Goal: Information Seeking & Learning: Learn about a topic

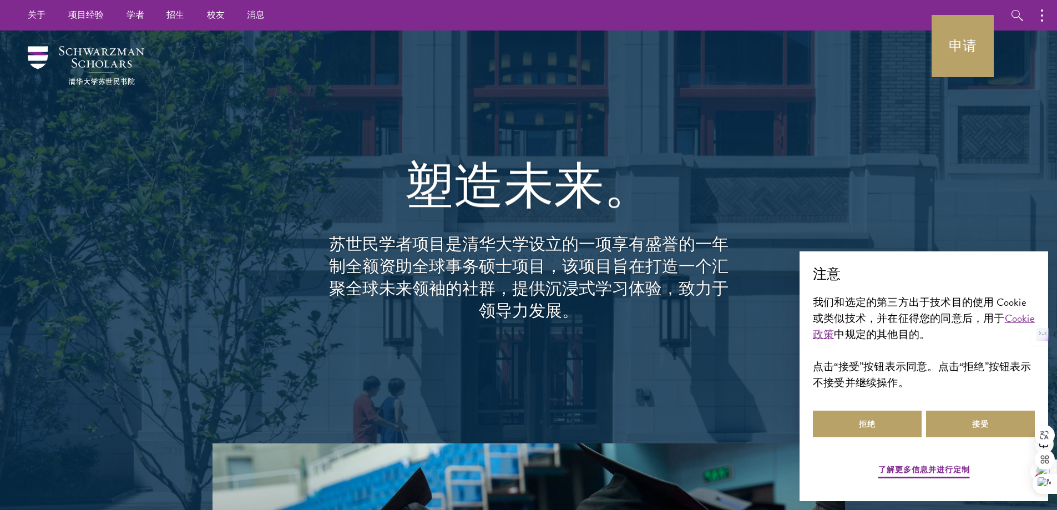
click at [160, 225] on div "塑造未来。 苏世民学者项目是清华大学设立的一项享有盛誉的一年制全额资助全球事务硕士项目，该项目旨在打造一个汇聚全球未来领袖的社群，提供沉浸式学习体验，致力于领…" at bounding box center [528, 237] width 799 height 413
click at [989, 423] on button "接受" at bounding box center [980, 423] width 109 height 27
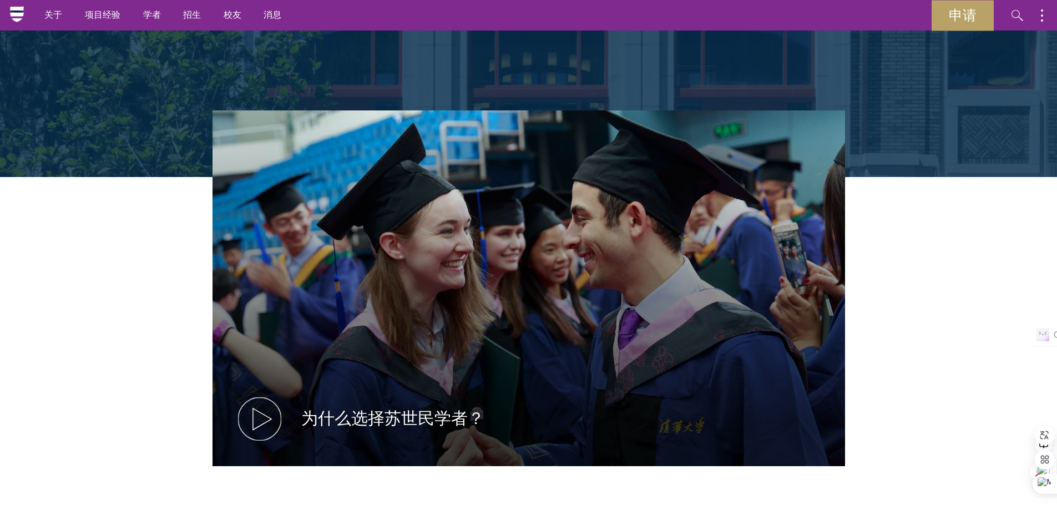
scroll to position [55, 0]
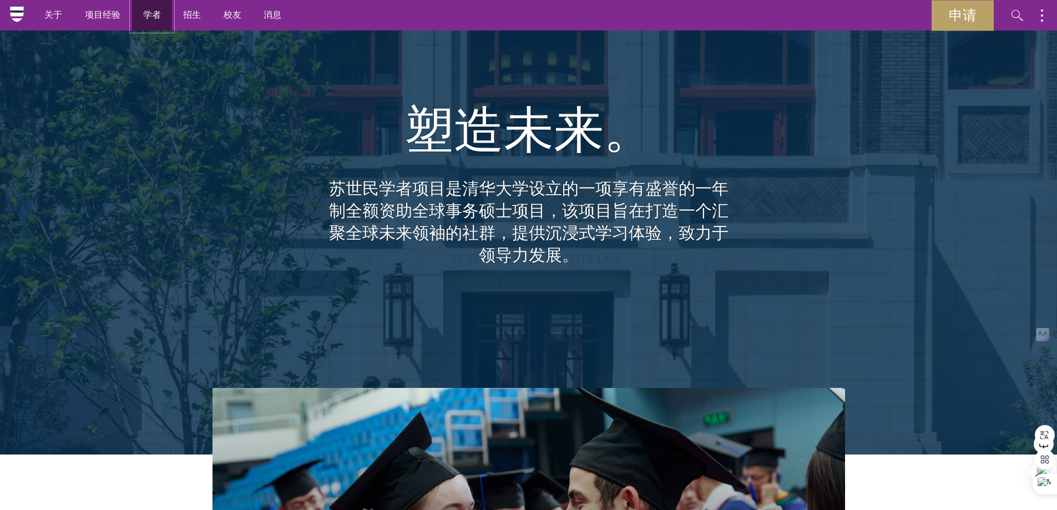
click at [160, 17] on font "学者" at bounding box center [152, 14] width 18 height 13
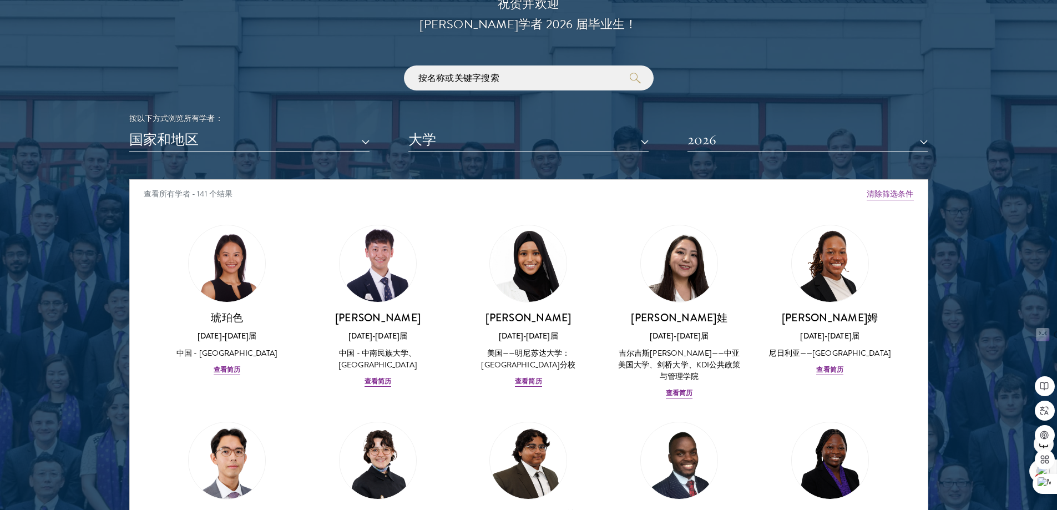
scroll to position [1276, 0]
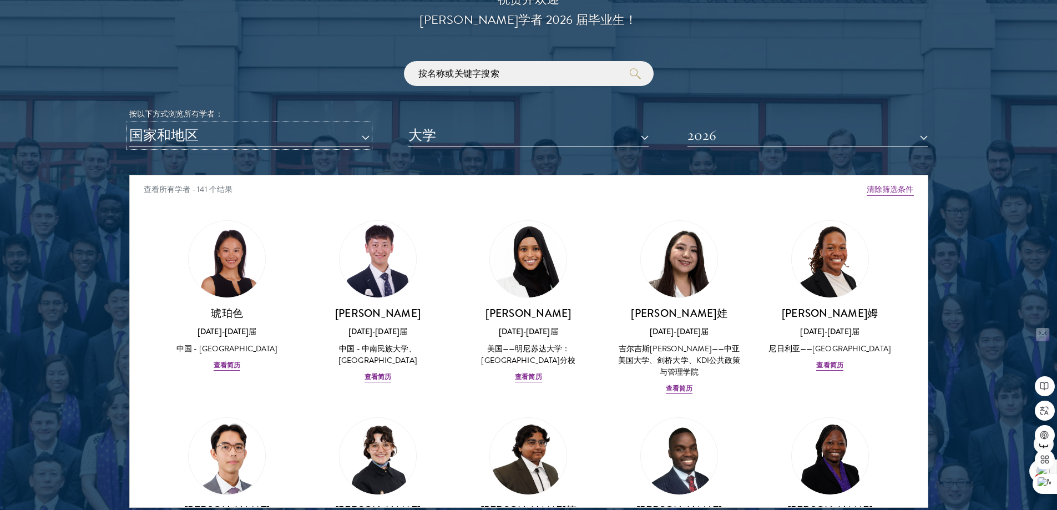
click at [365, 124] on button "国家和地区" at bounding box center [249, 135] width 240 height 23
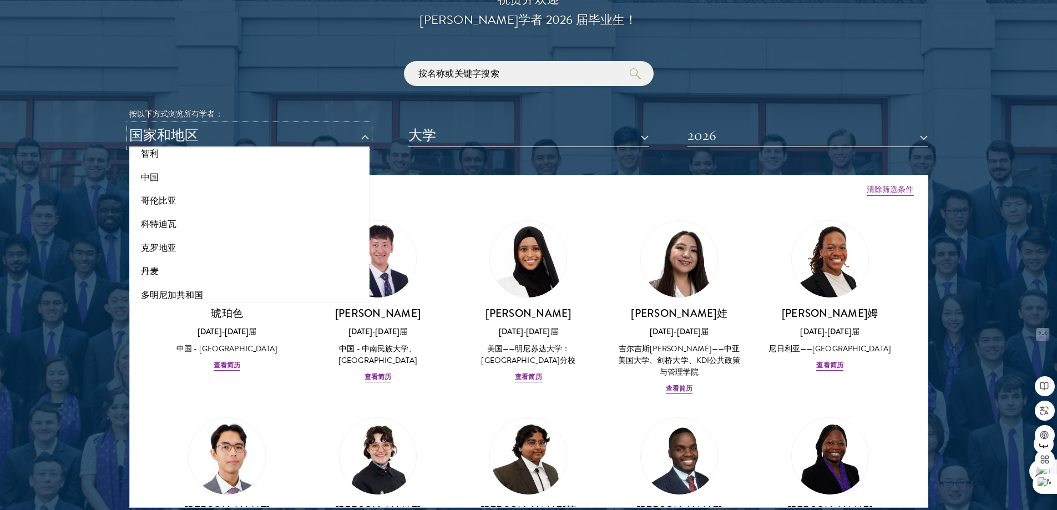
scroll to position [444, 0]
click at [153, 164] on font "中国" at bounding box center [150, 170] width 18 height 13
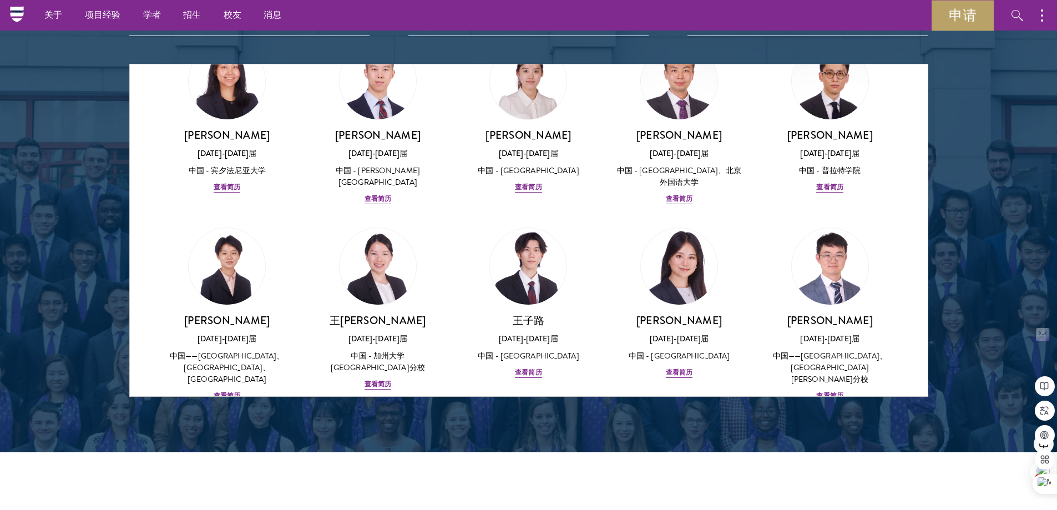
scroll to position [1220, 0]
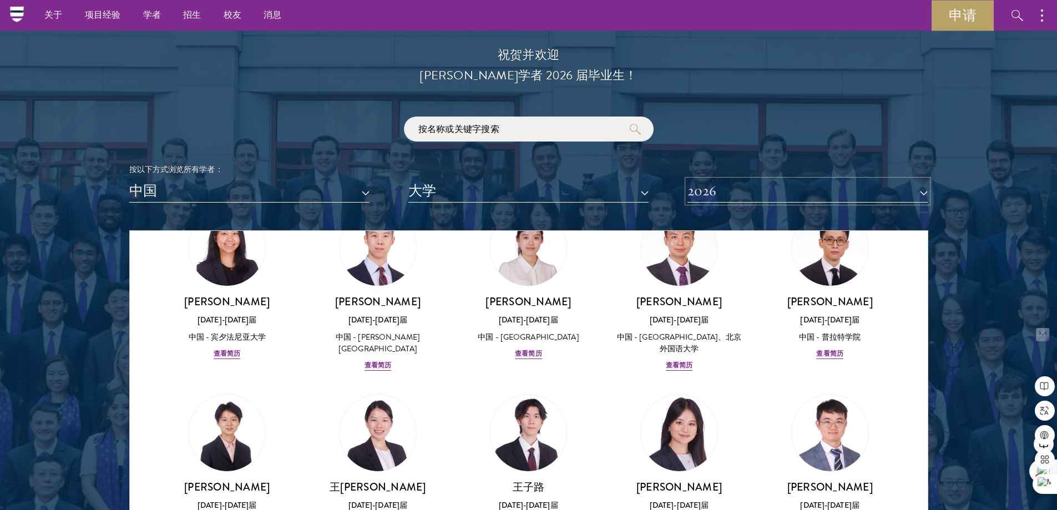
click at [921, 180] on button "2026" at bounding box center [807, 191] width 240 height 23
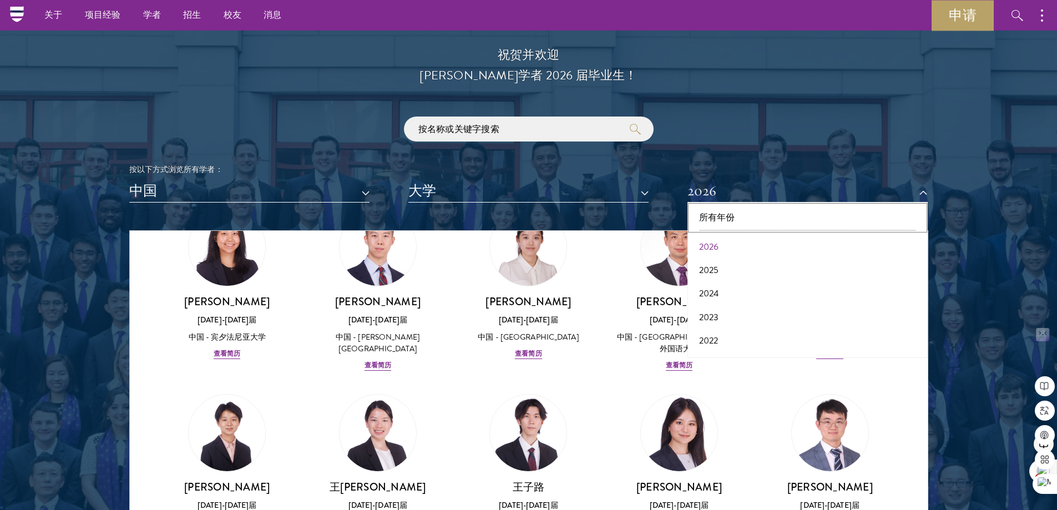
click at [845, 206] on button "所有年份" at bounding box center [808, 217] width 234 height 23
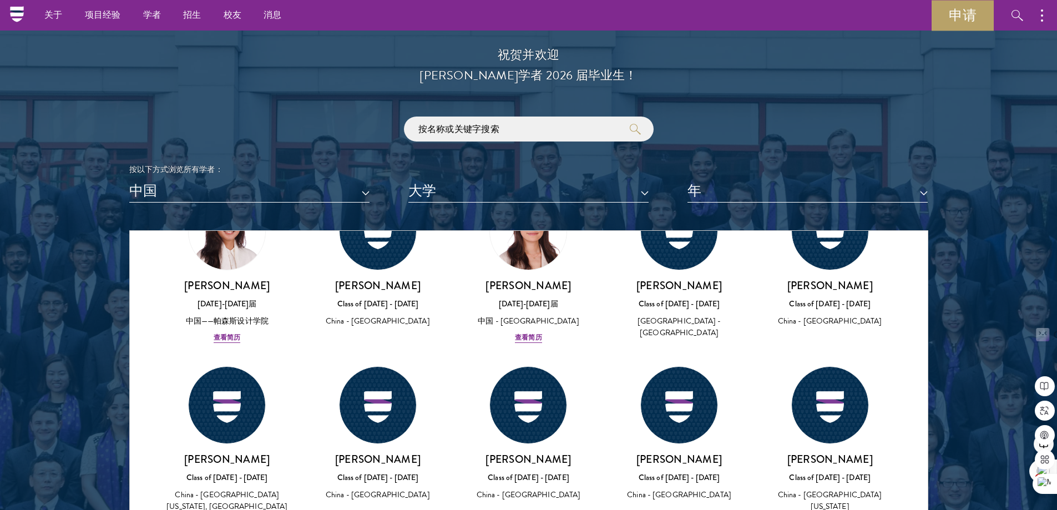
scroll to position [4171, 0]
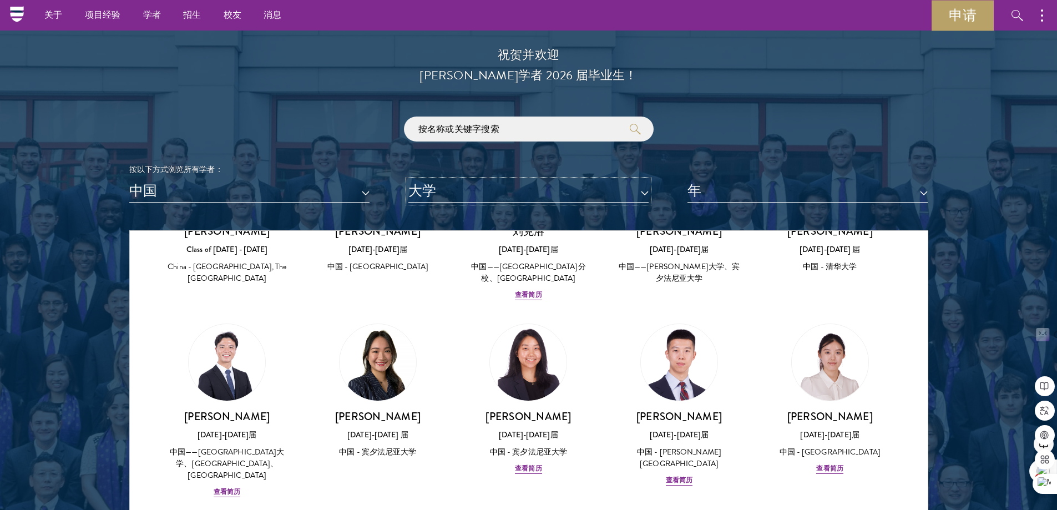
click at [636, 180] on button "大学" at bounding box center [528, 191] width 240 height 23
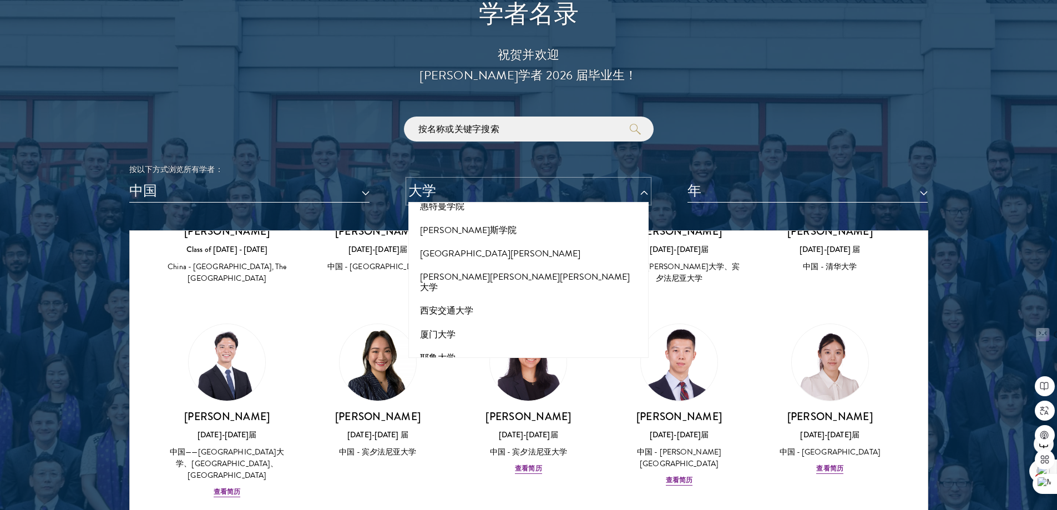
scroll to position [1276, 0]
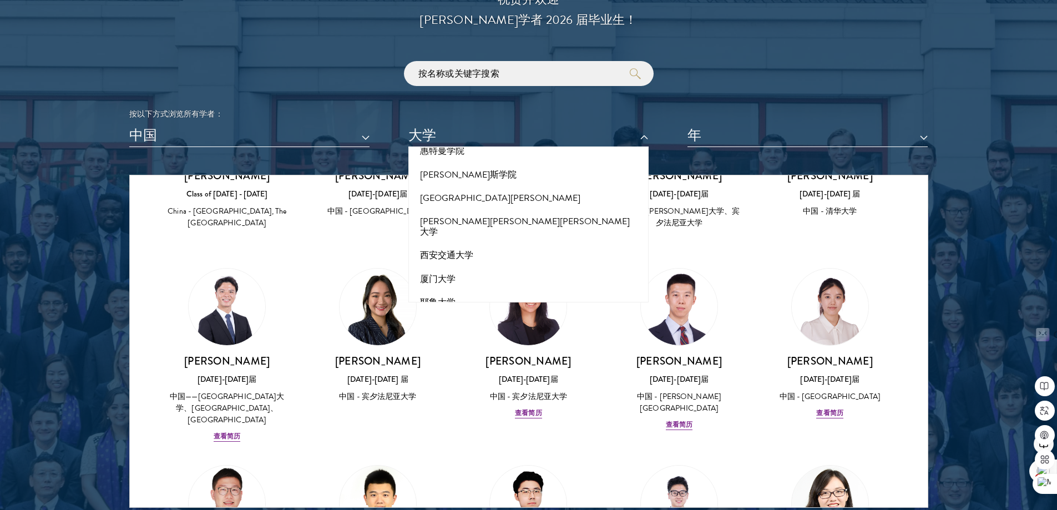
click at [441, 413] on font "浙江大学" at bounding box center [438, 419] width 36 height 13
